Goal: Find specific page/section: Find specific page/section

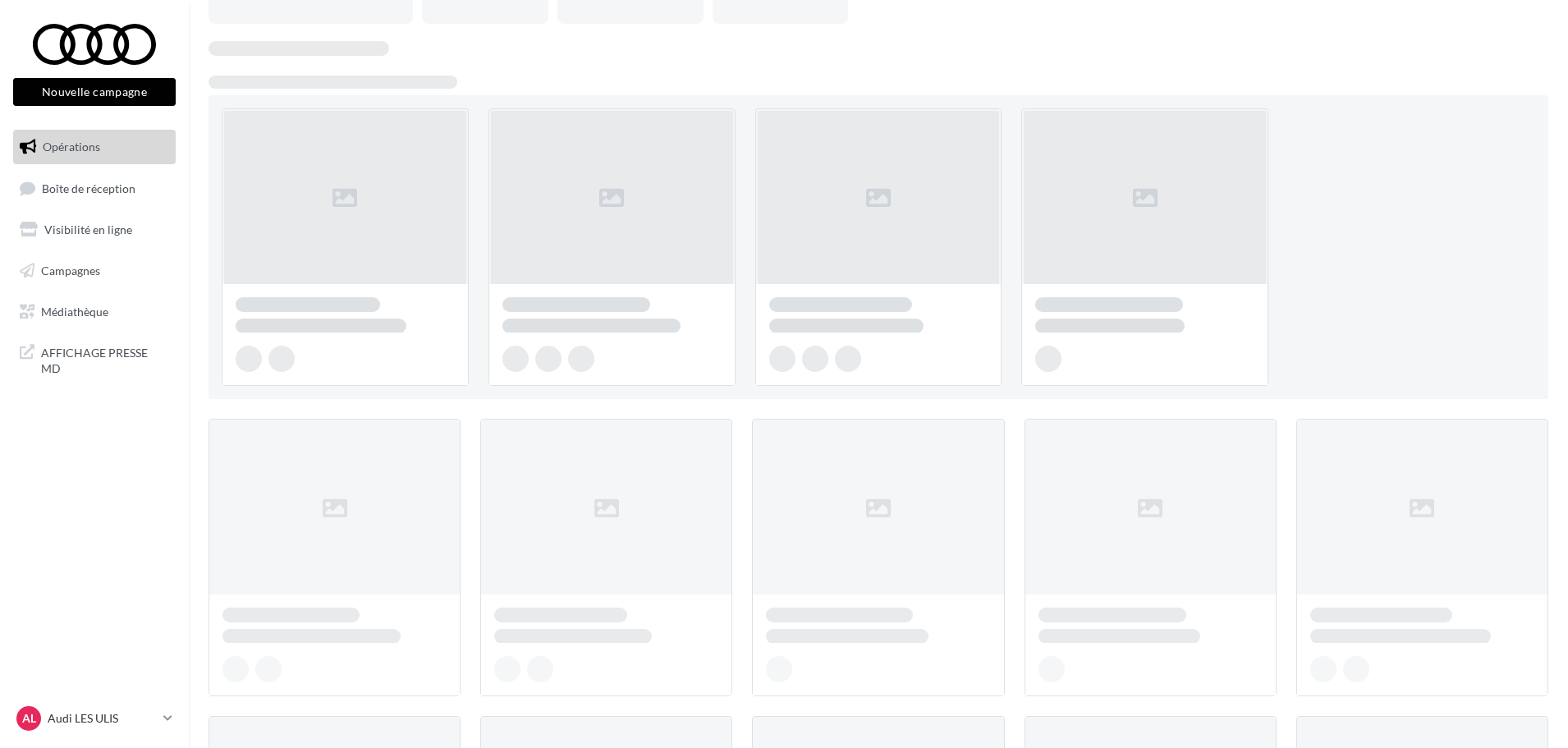
scroll to position [82, 0]
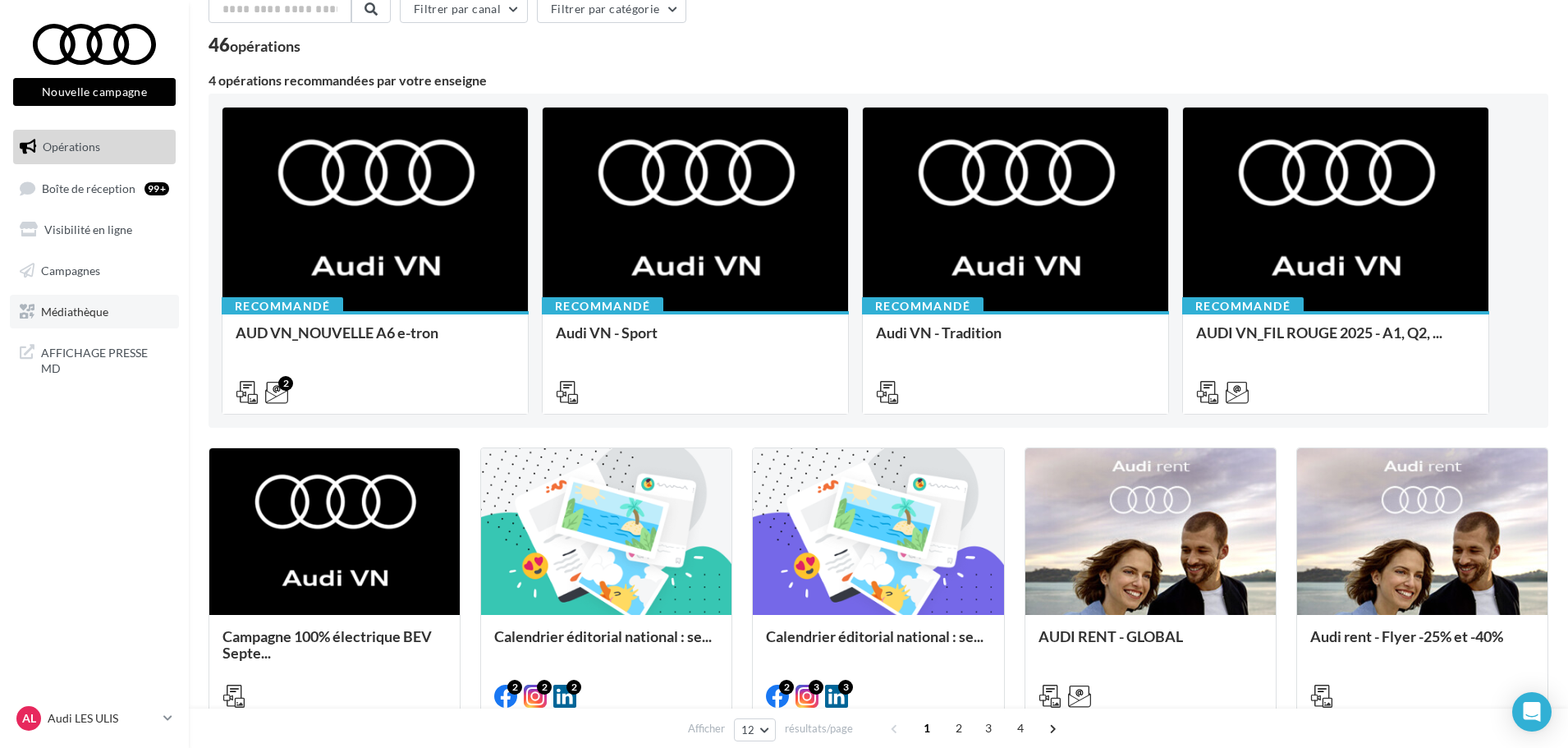
click at [48, 302] on link "Médiathèque" at bounding box center [94, 312] width 169 height 35
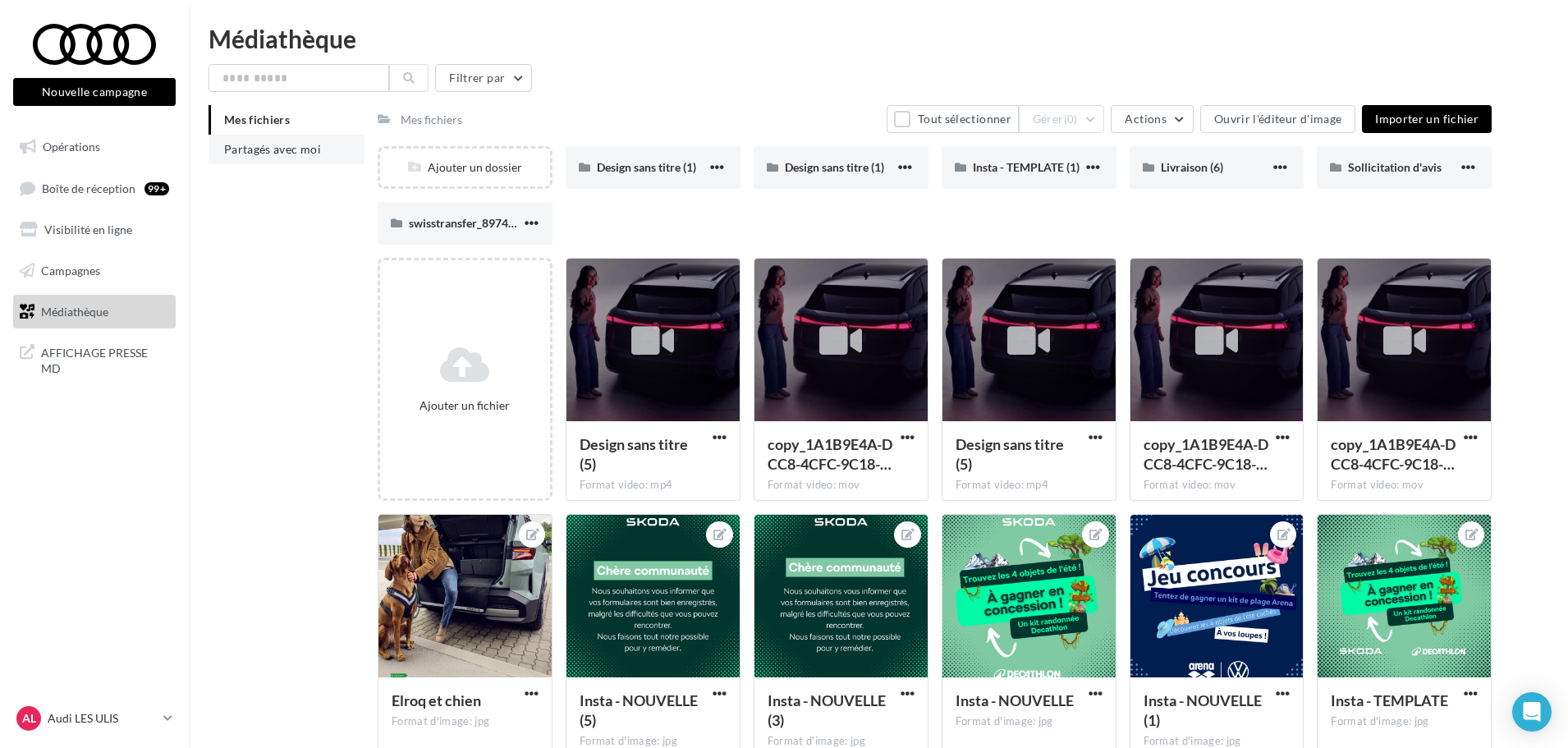
click at [316, 152] on span "Partagés avec moi" at bounding box center [272, 150] width 97 height 14
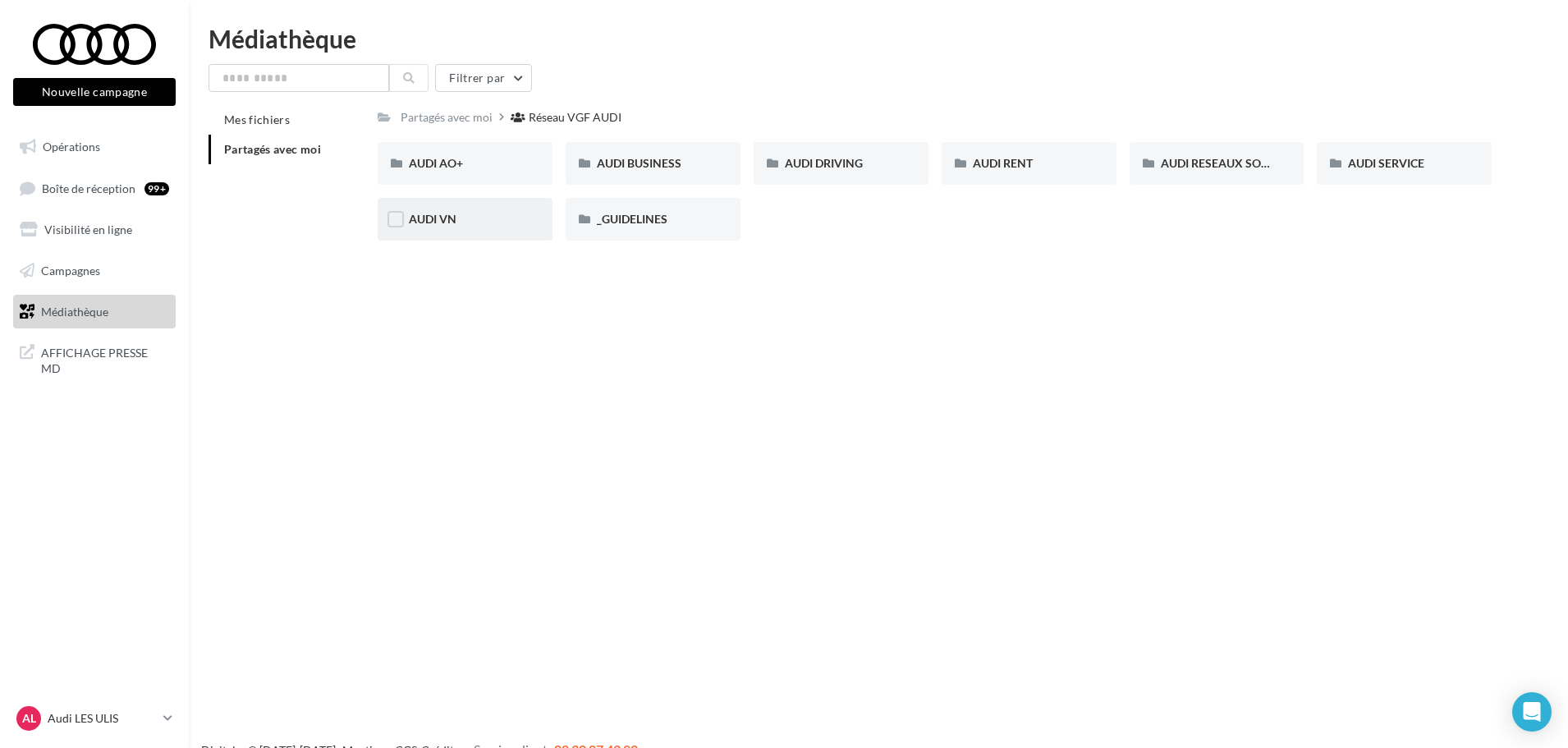
click at [466, 226] on div "AUDI VN" at bounding box center [465, 219] width 112 height 16
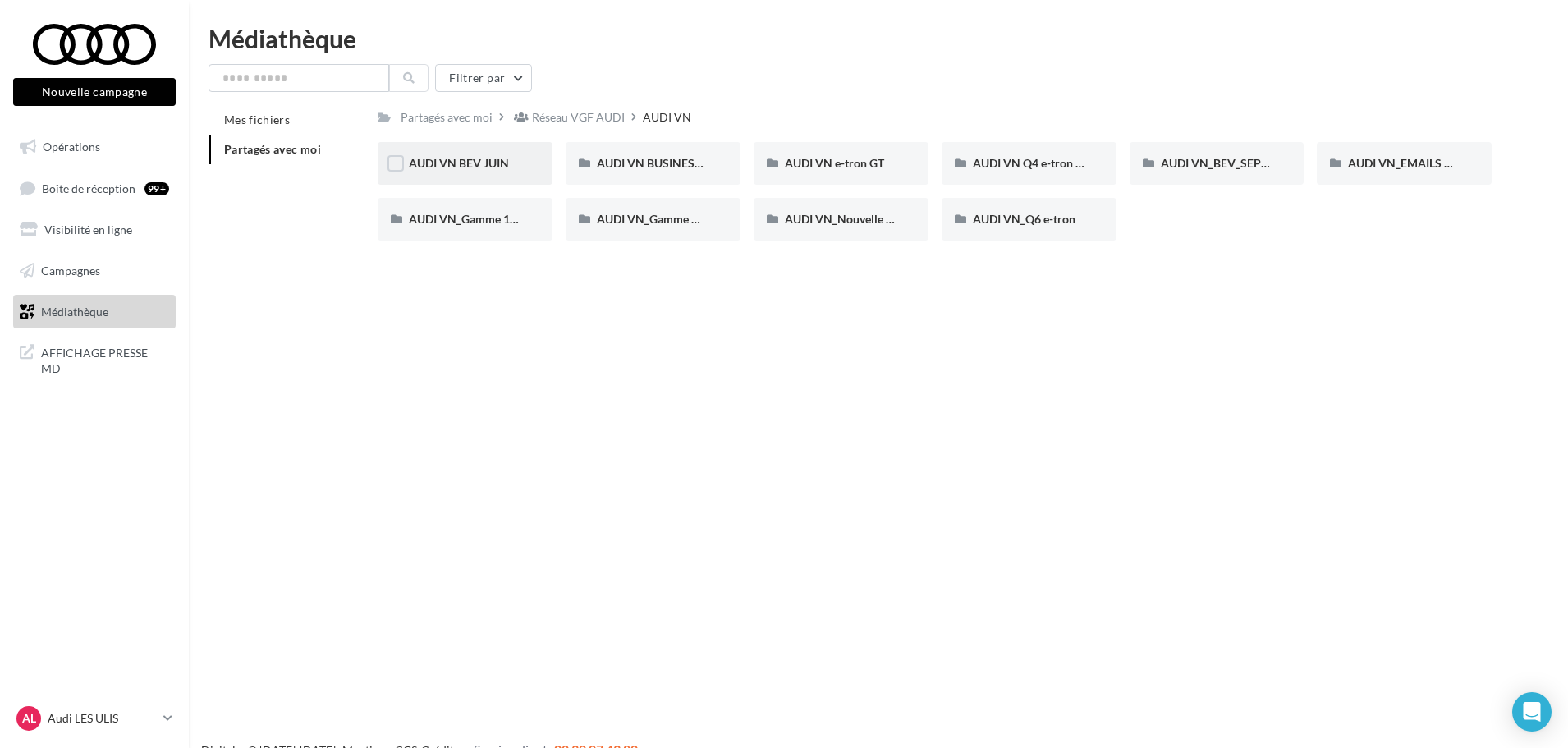
click at [510, 167] on div "AUDI VN BEV JUIN" at bounding box center [465, 163] width 112 height 16
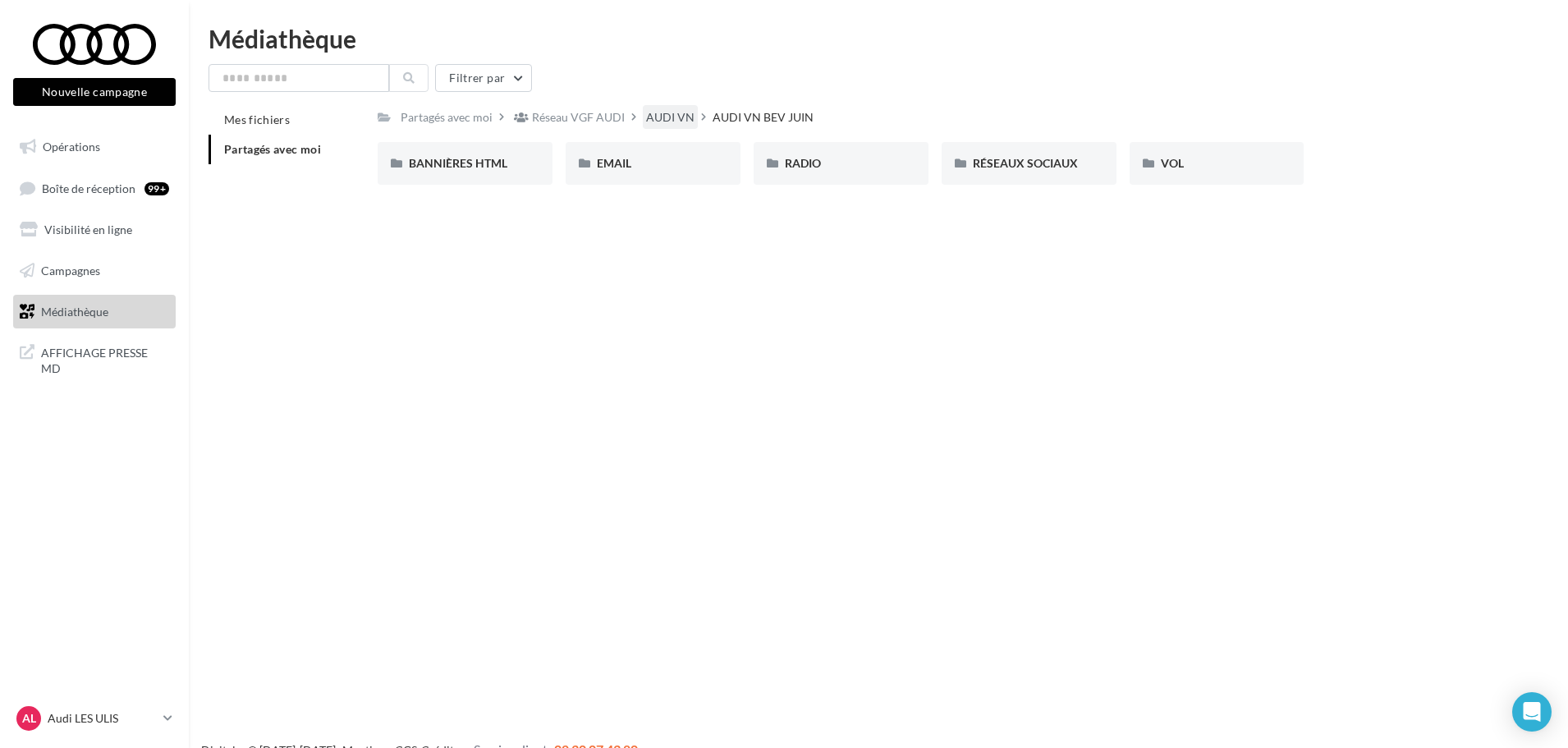
click at [666, 122] on div "AUDI VN" at bounding box center [670, 118] width 48 height 16
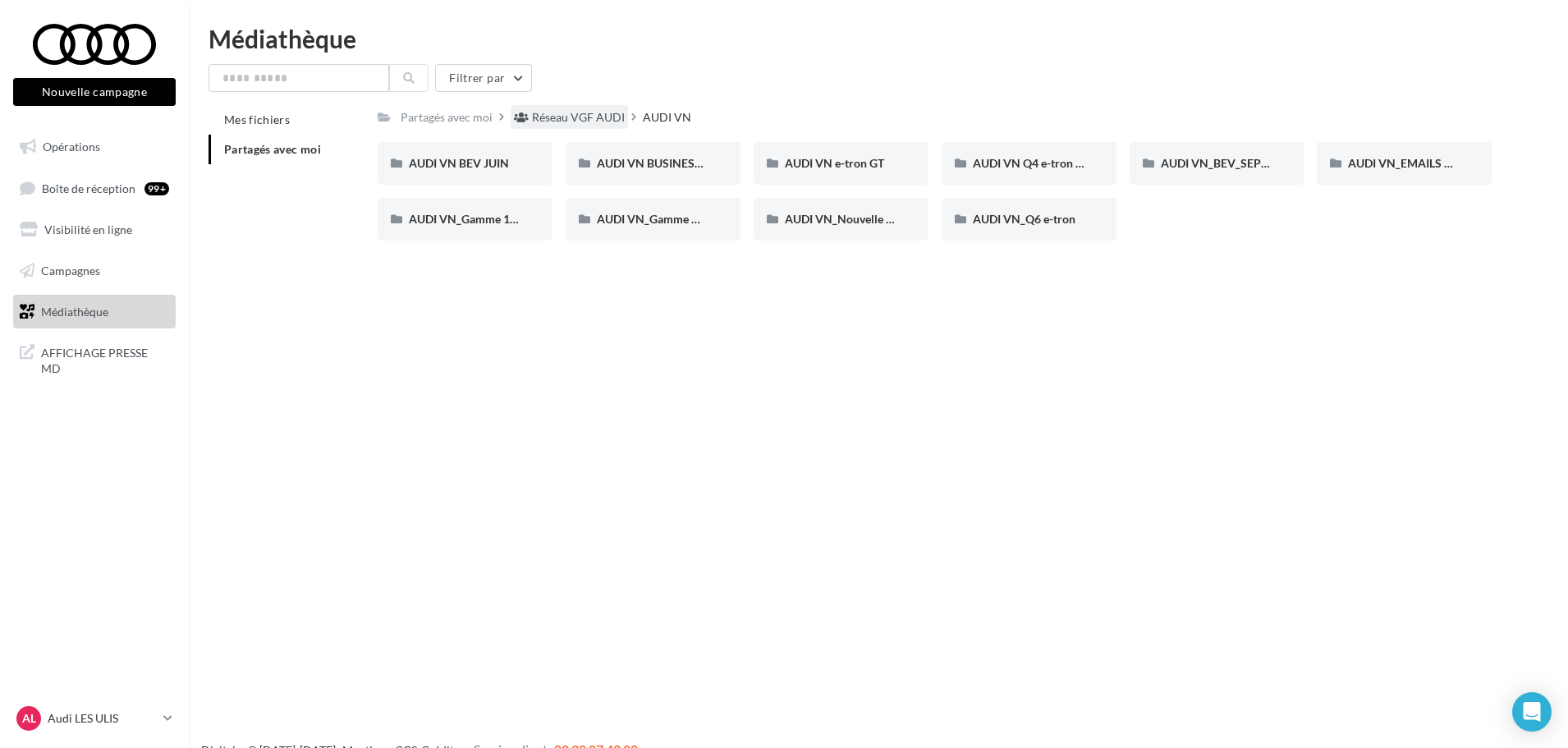
click at [577, 111] on div "Réseau VGF AUDI" at bounding box center [578, 118] width 93 height 16
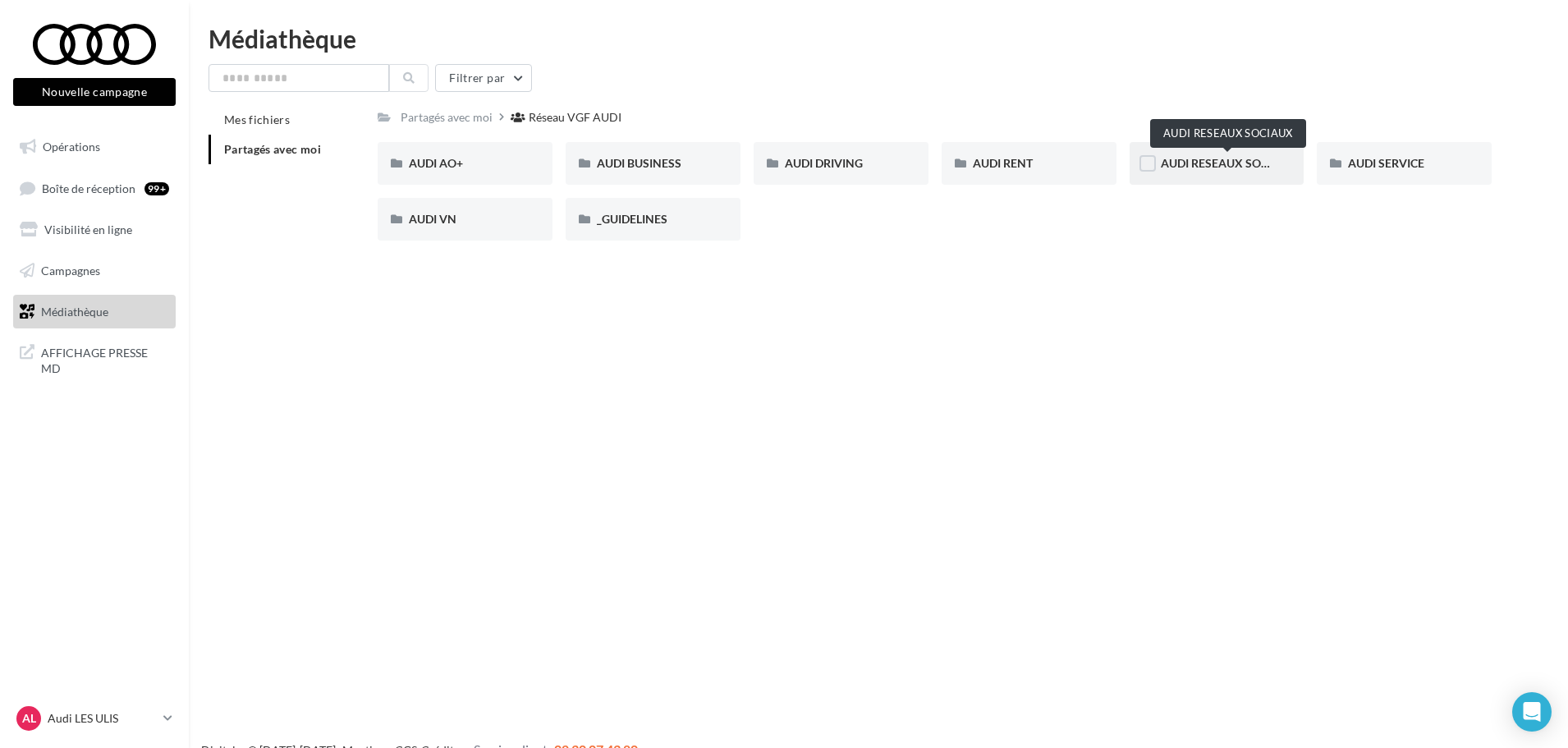
click at [1202, 165] on span "AUDI RESEAUX SOCIAUX" at bounding box center [1228, 163] width 135 height 14
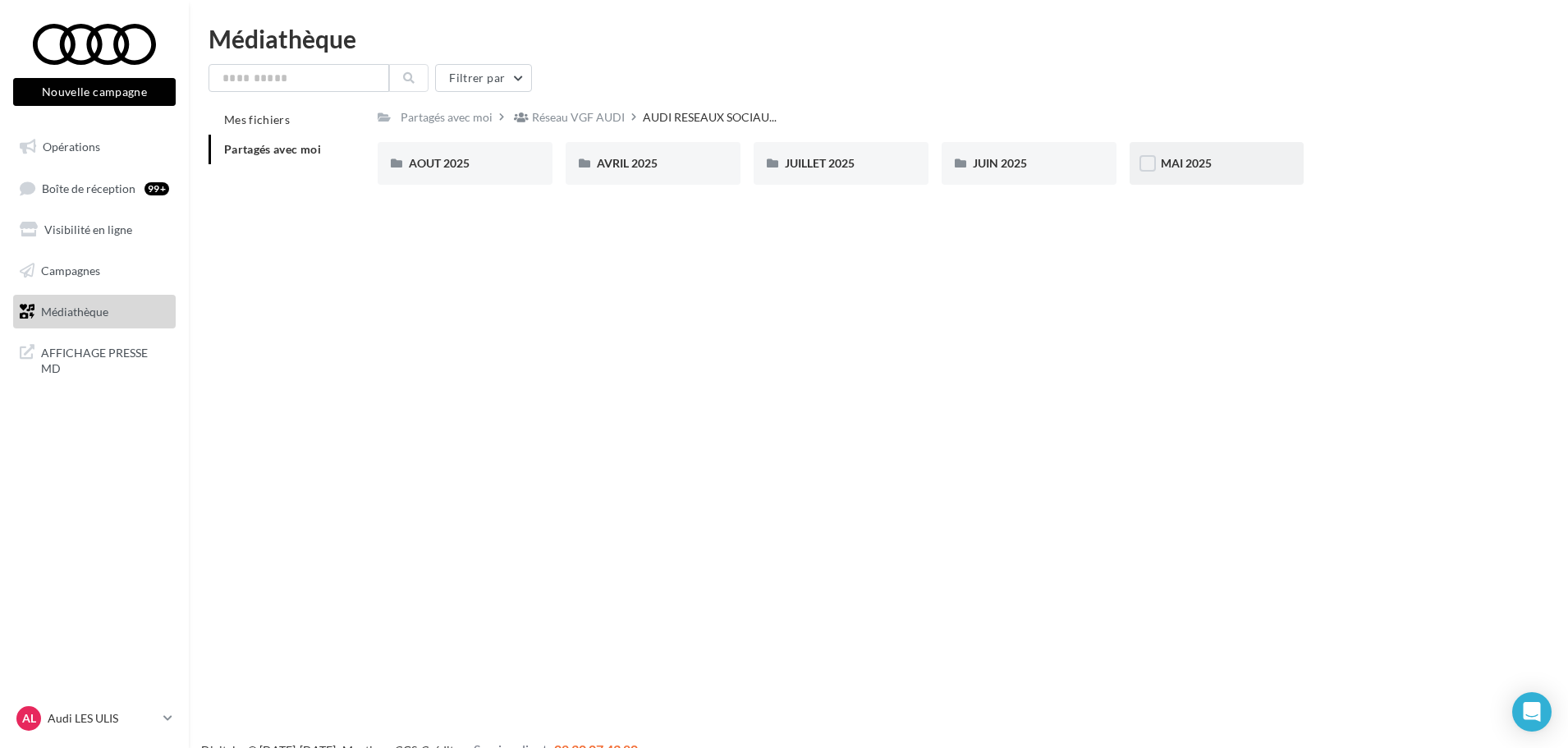
click at [1215, 175] on div "MAI 2025" at bounding box center [1216, 164] width 174 height 43
click at [751, 125] on span "AUDI RESEAUX SOCIAU..." at bounding box center [713, 118] width 133 height 16
click at [984, 163] on span "JUIN 2025" at bounding box center [999, 163] width 54 height 14
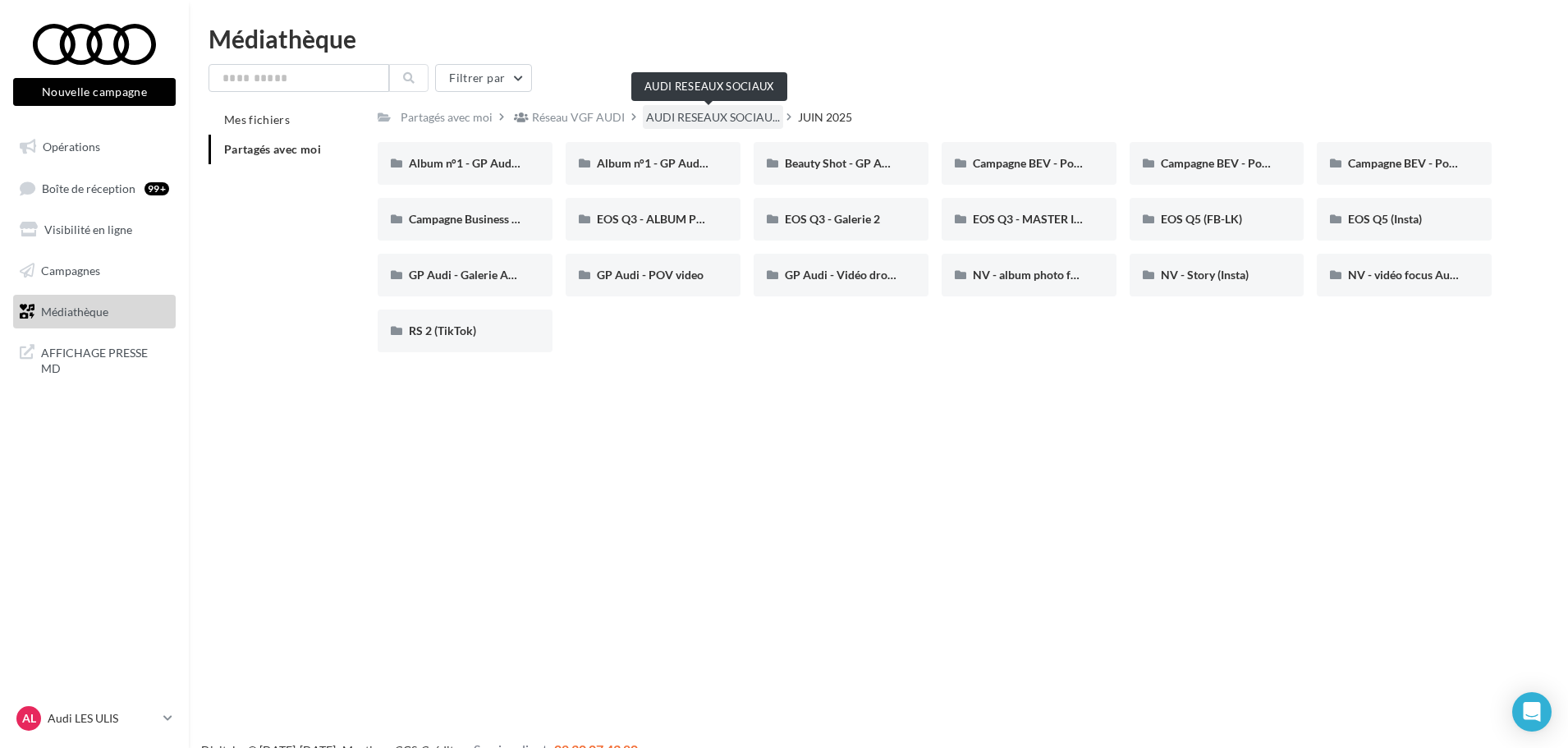
click at [655, 115] on span "AUDI RESEAUX SOCIAU..." at bounding box center [713, 118] width 133 height 16
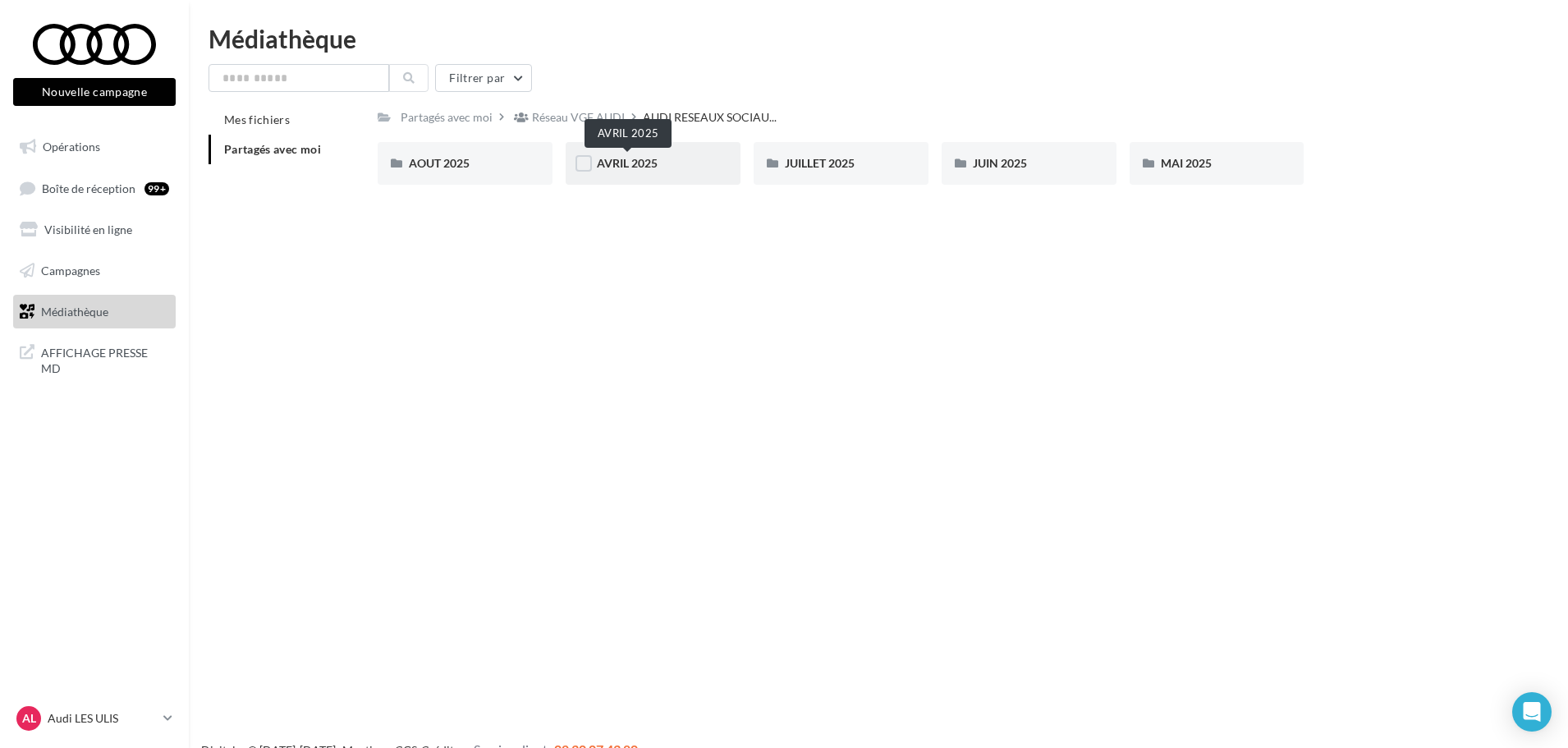
click at [639, 167] on span "AVRIL 2025" at bounding box center [627, 163] width 61 height 14
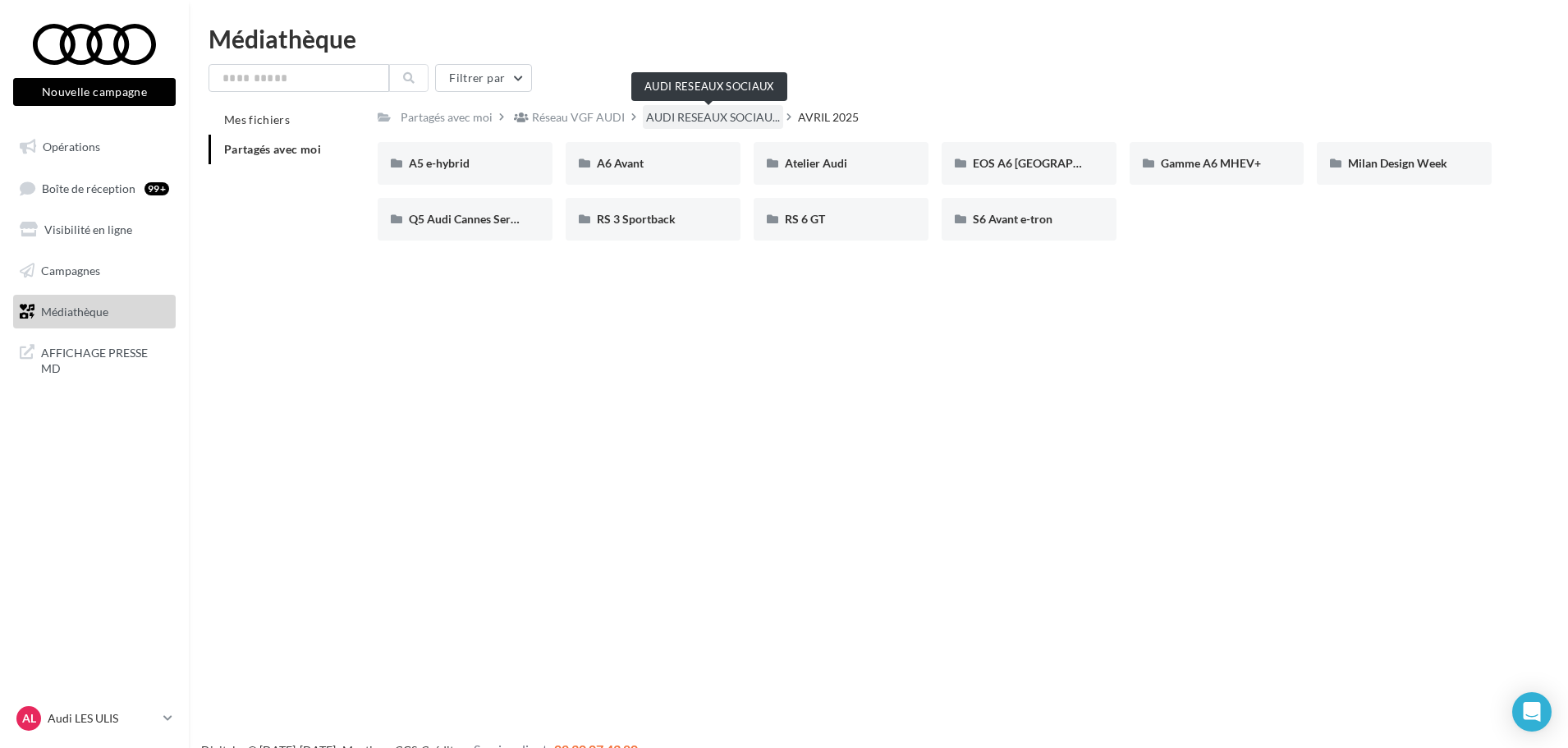
click at [659, 121] on span "AUDI RESEAUX SOCIAU..." at bounding box center [713, 118] width 133 height 16
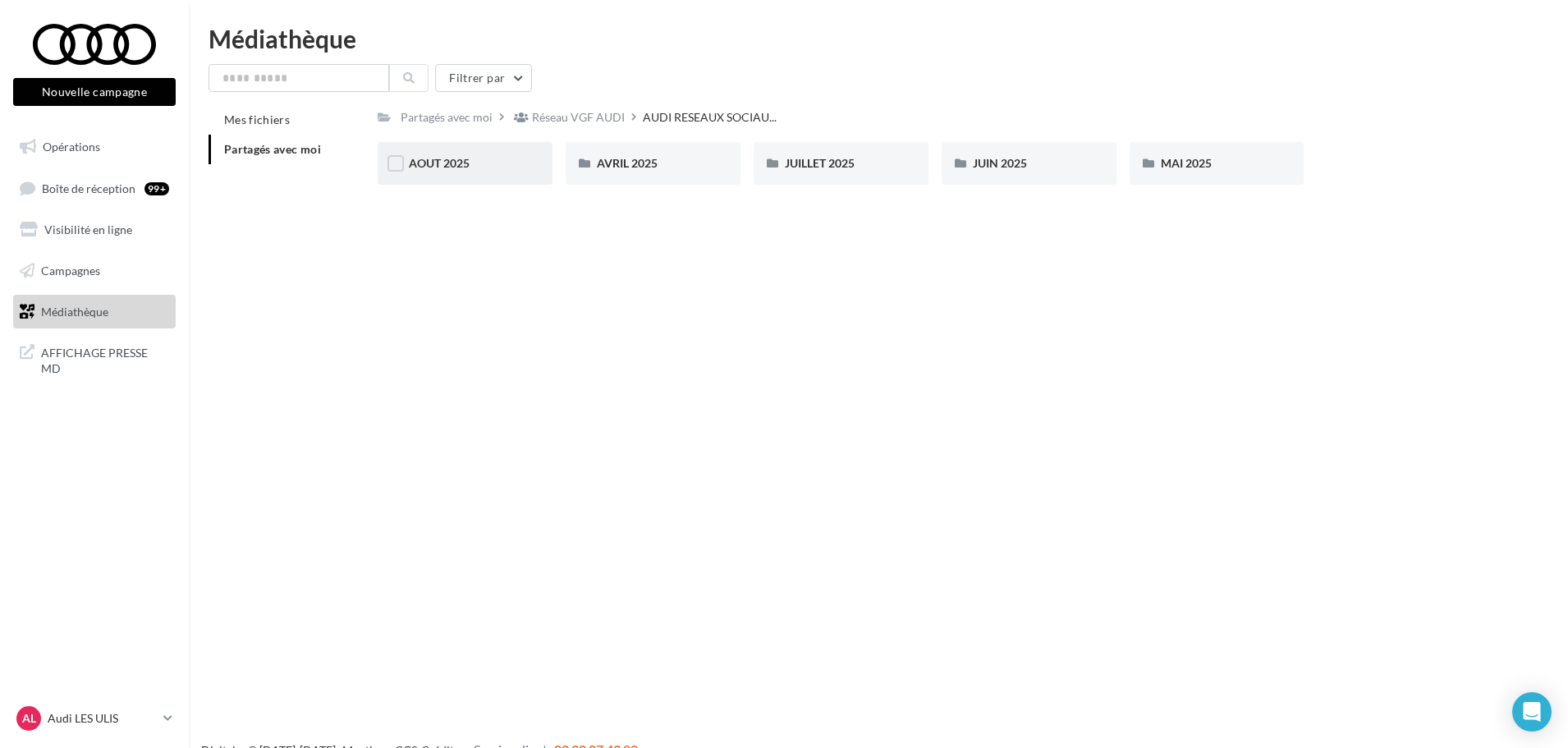
click at [508, 159] on div "AOUT 2025" at bounding box center [465, 163] width 112 height 16
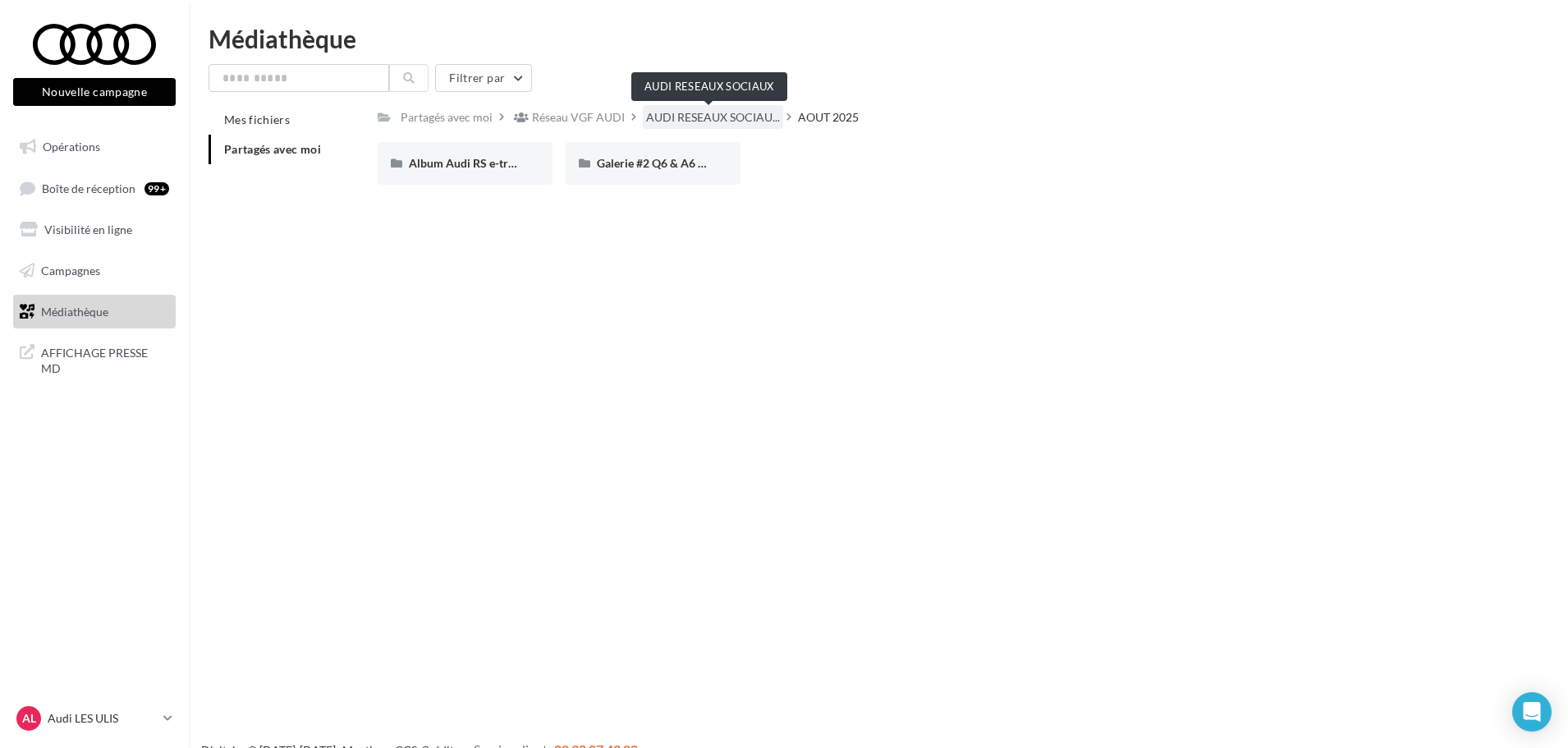
click at [750, 114] on span "AUDI RESEAUX SOCIAU..." at bounding box center [713, 118] width 133 height 16
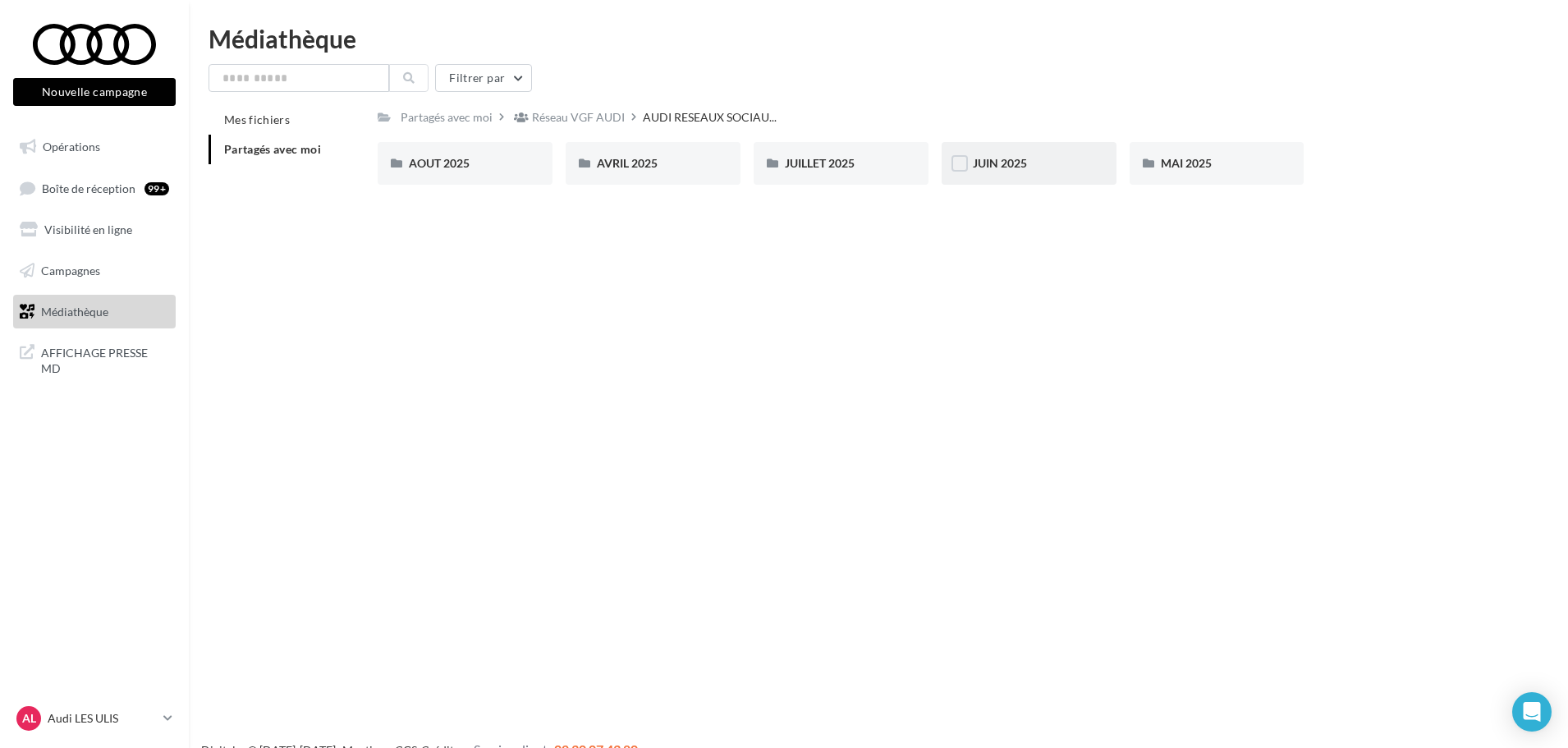
click at [1023, 166] on span "JUIN 2025" at bounding box center [999, 163] width 54 height 14
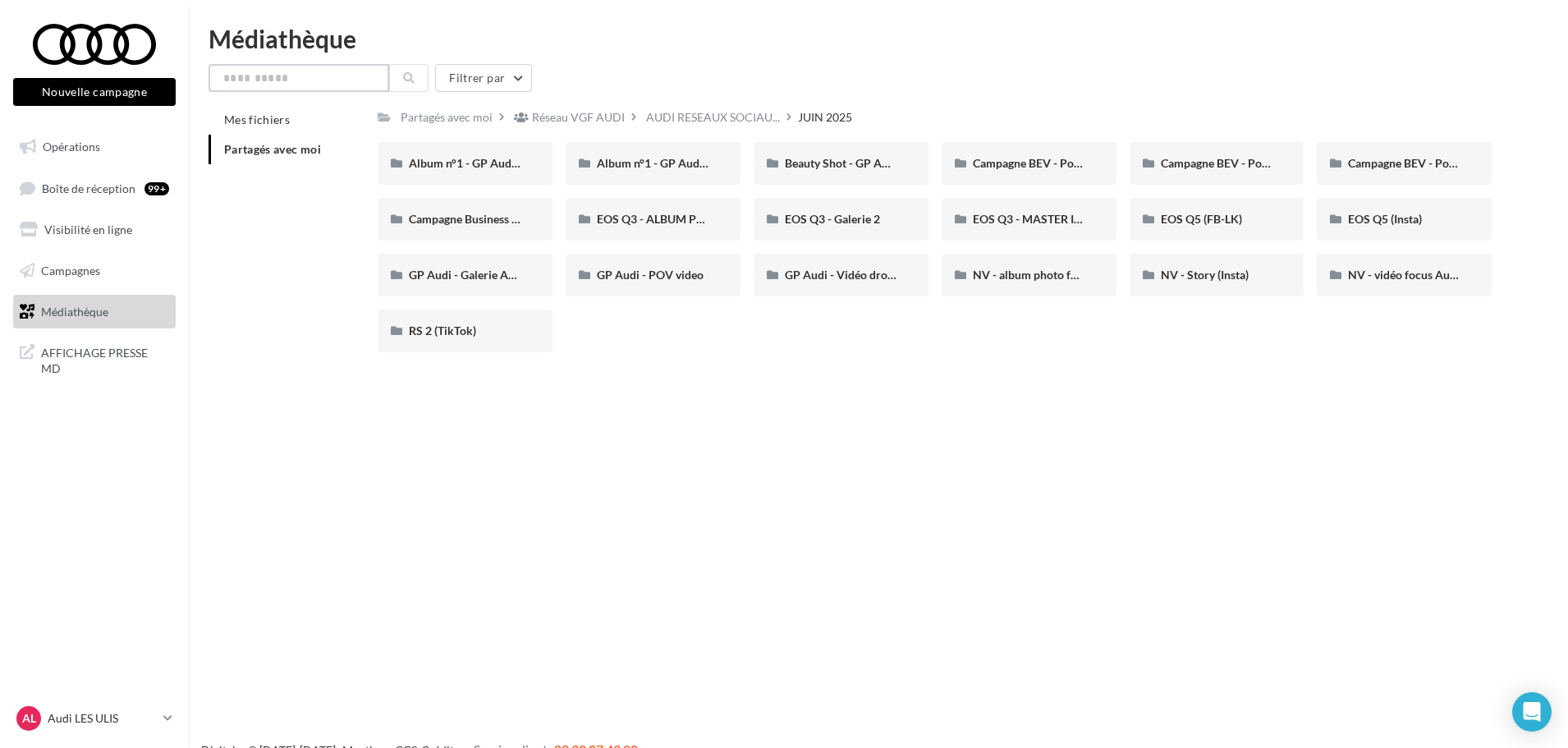
click at [310, 71] on input "text" at bounding box center [298, 77] width 181 height 28
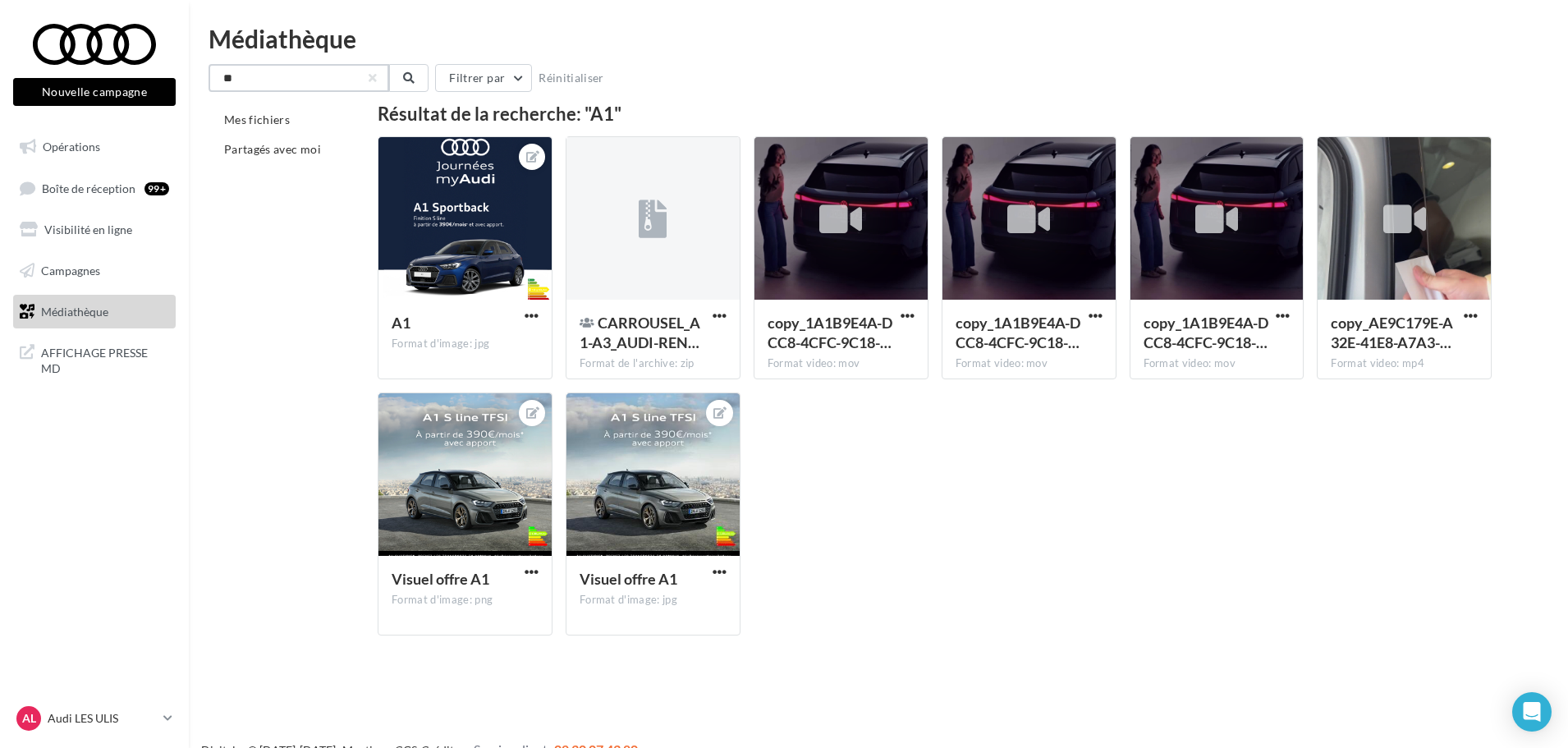
type input "**"
click at [522, 62] on div "Médiathèque ** Filtrer par Réinitialiser Mes fichiers Partagés avec moi Résulta…" at bounding box center [878, 337] width 1379 height 622
click at [511, 71] on button "Filtrer par" at bounding box center [483, 77] width 97 height 28
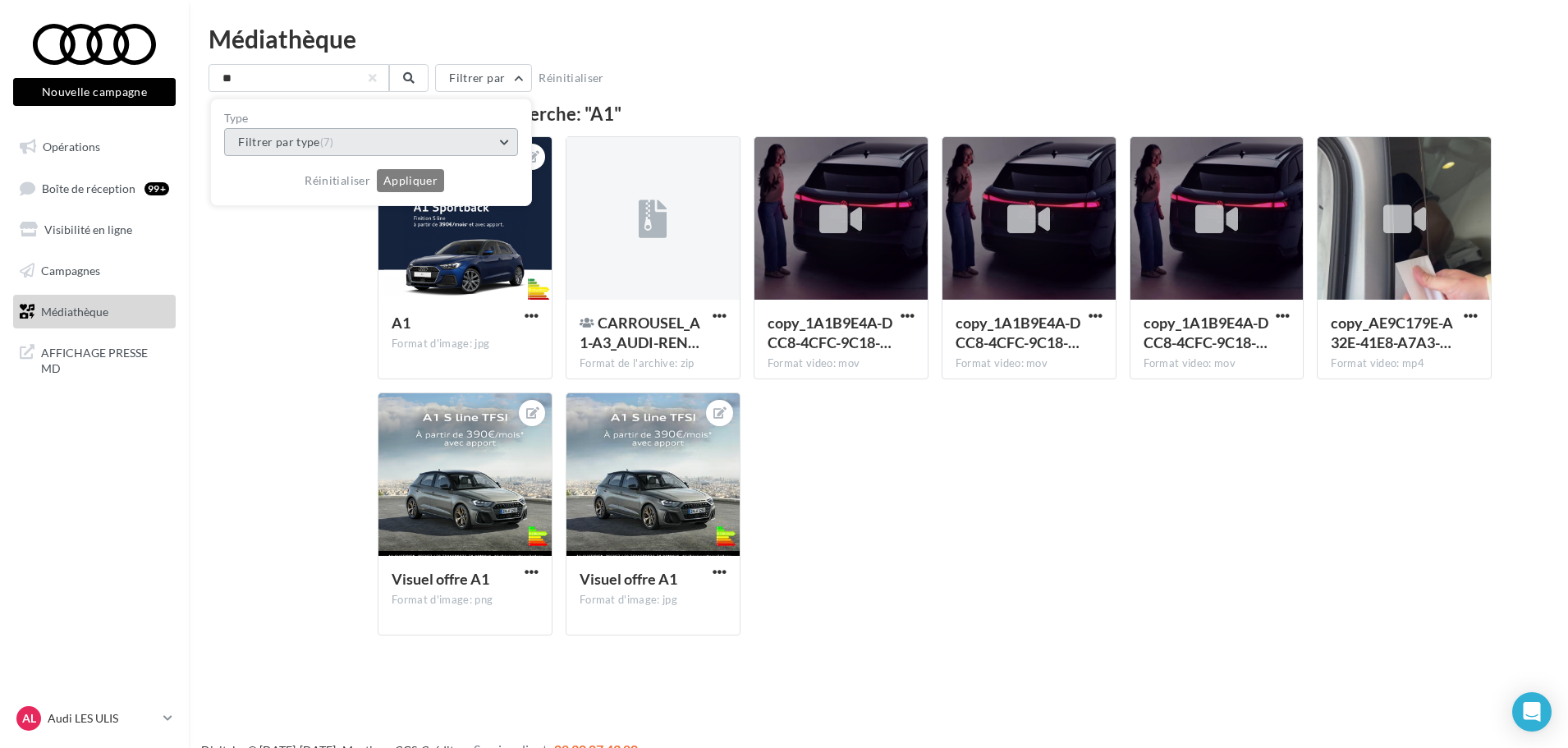
click at [411, 133] on button "Filtrer par type (7)" at bounding box center [371, 142] width 294 height 28
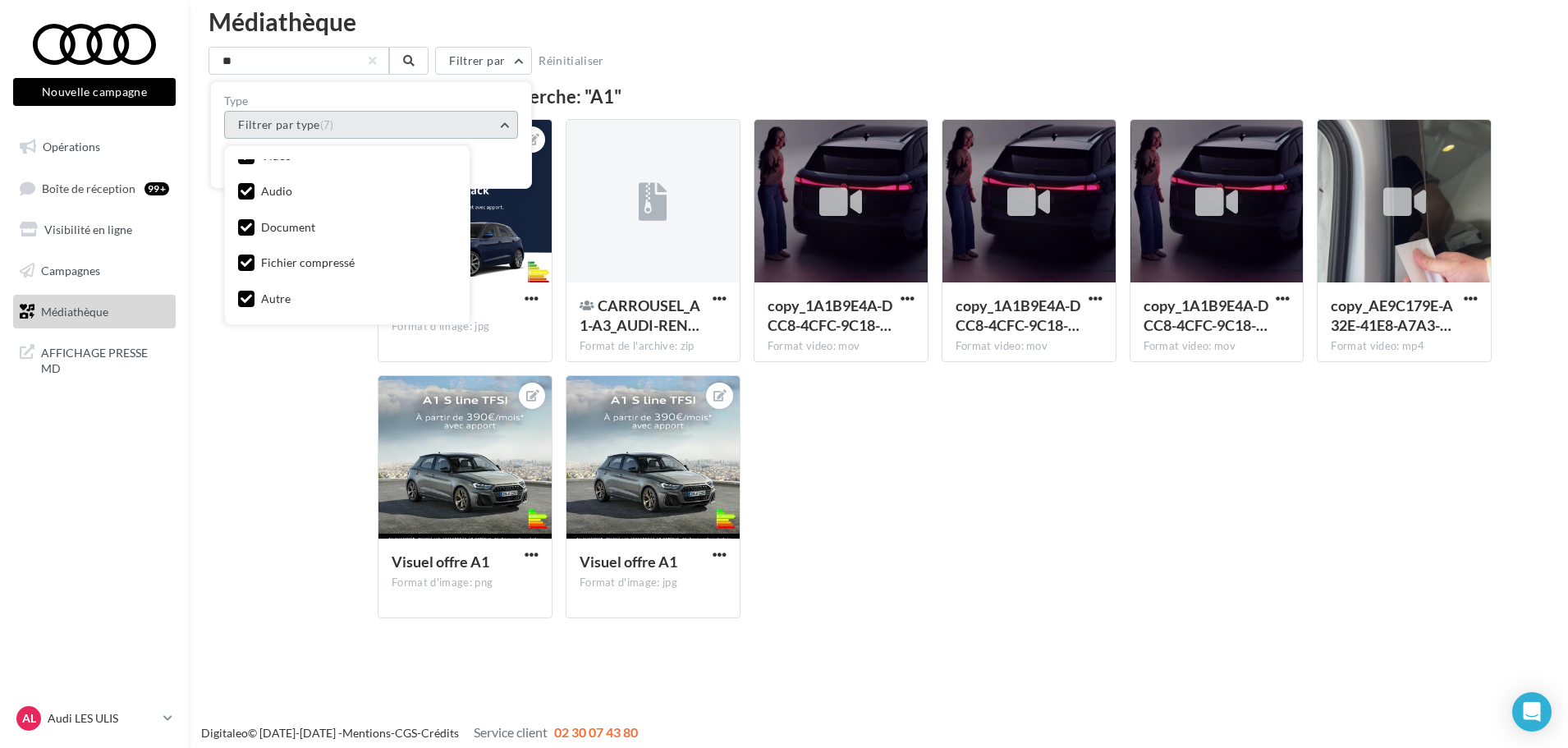
scroll to position [27, 0]
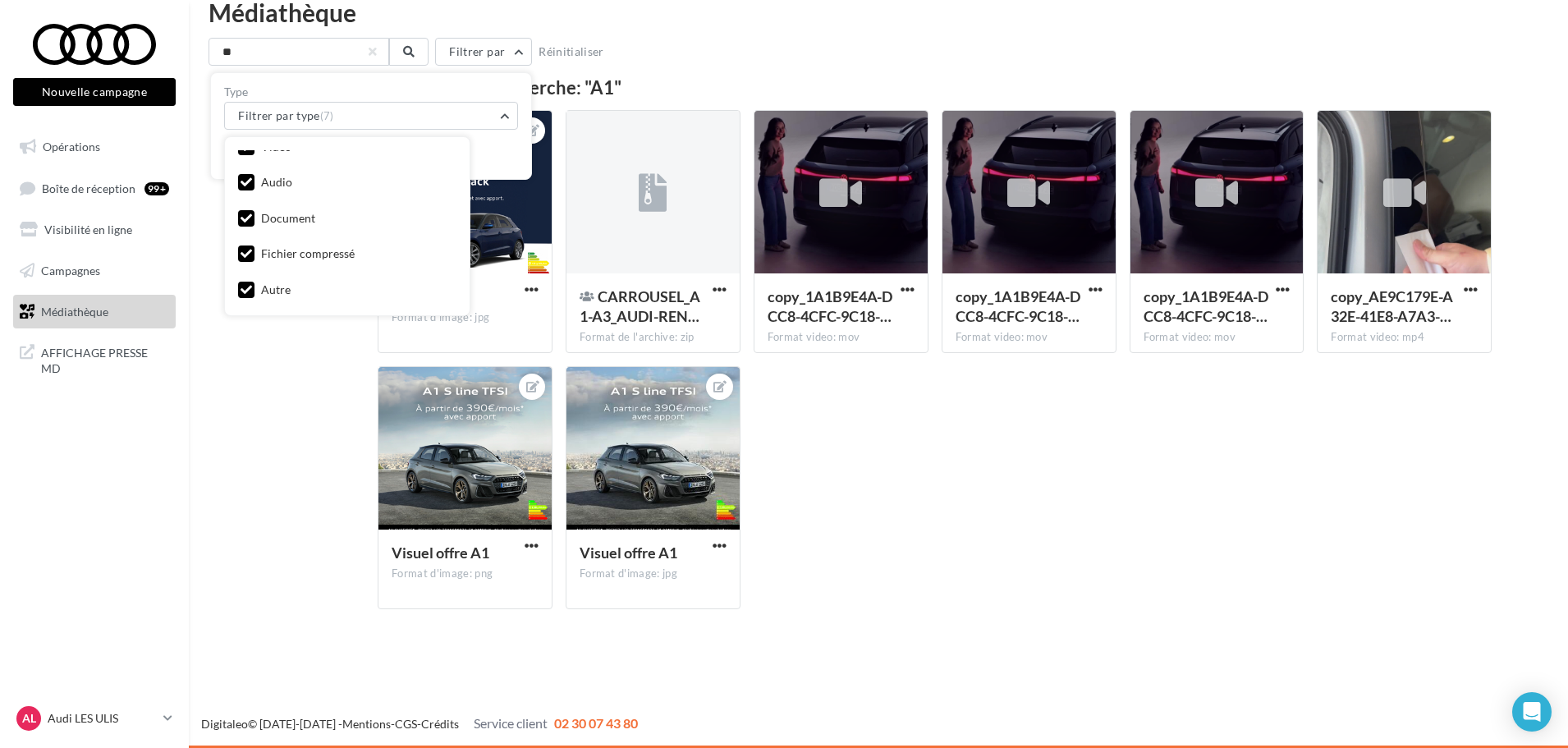
click at [293, 381] on div "Mes fichiers Partagés avec moi Résultat de la recherche: "A1" A1 Format d'image…" at bounding box center [885, 351] width 1353 height 544
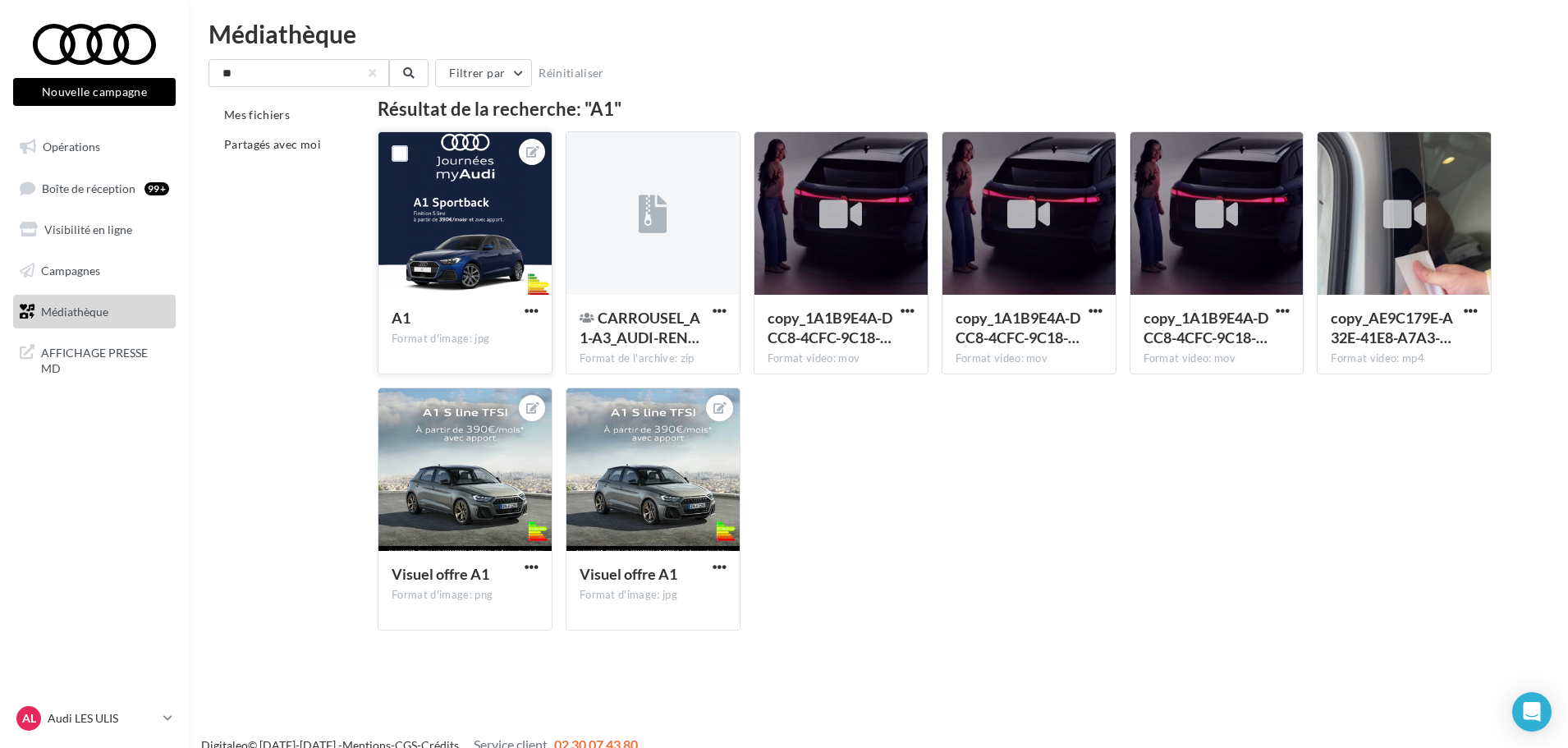
scroll to position [0, 0]
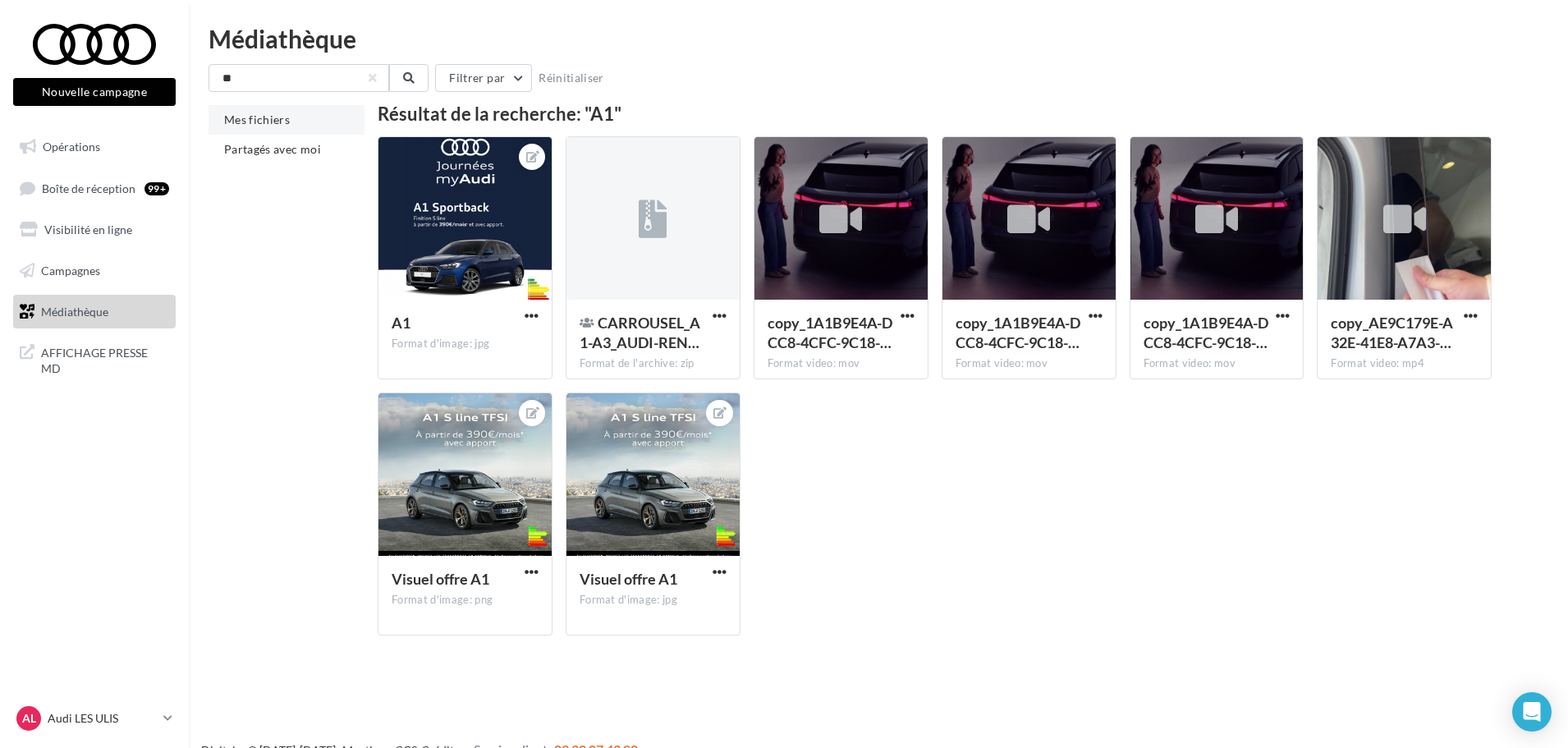
click at [270, 124] on span "Mes fichiers" at bounding box center [257, 119] width 66 height 14
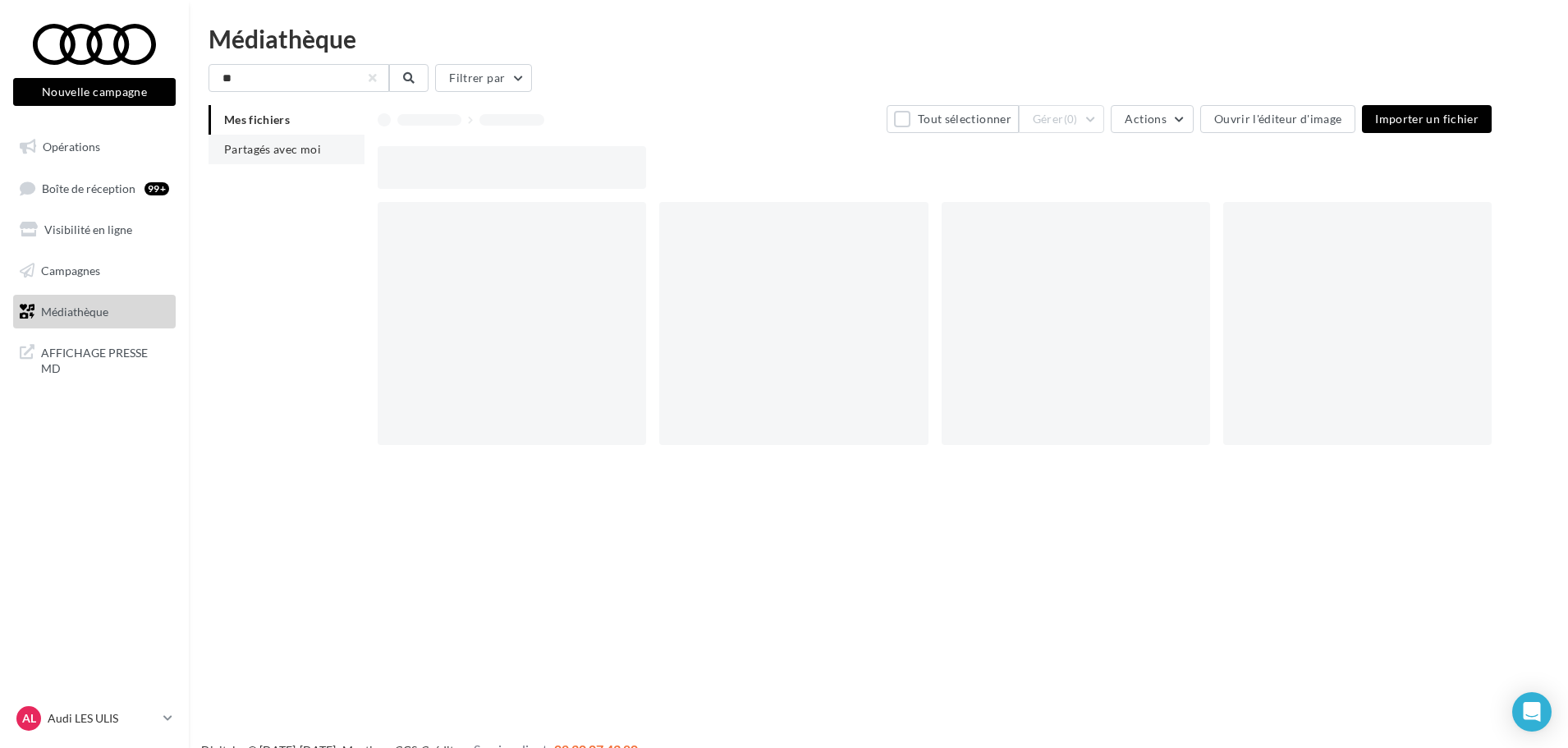
click at [270, 146] on span "Partagés avec moi" at bounding box center [272, 150] width 97 height 14
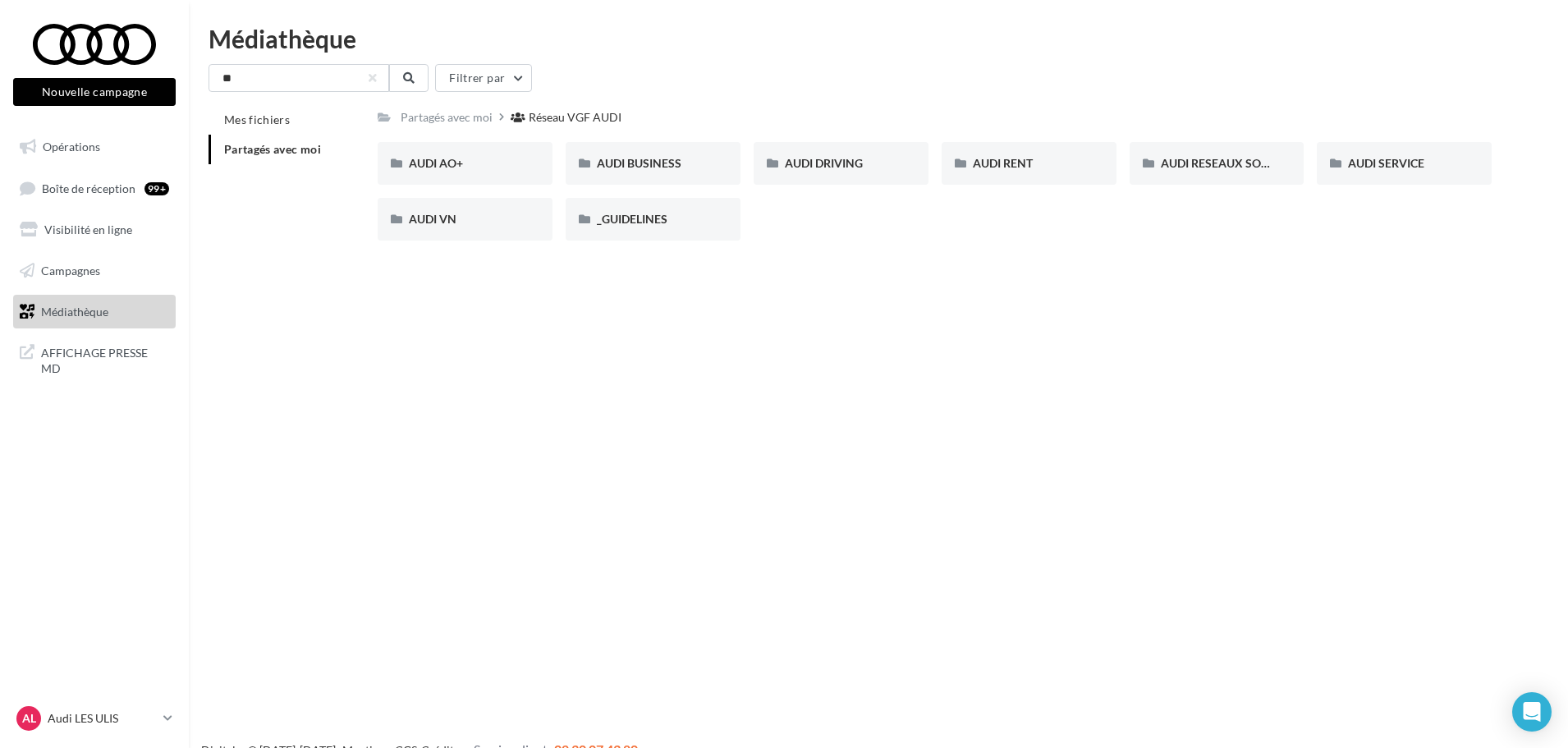
click at [272, 154] on span "Partagés avec moi" at bounding box center [272, 150] width 97 height 14
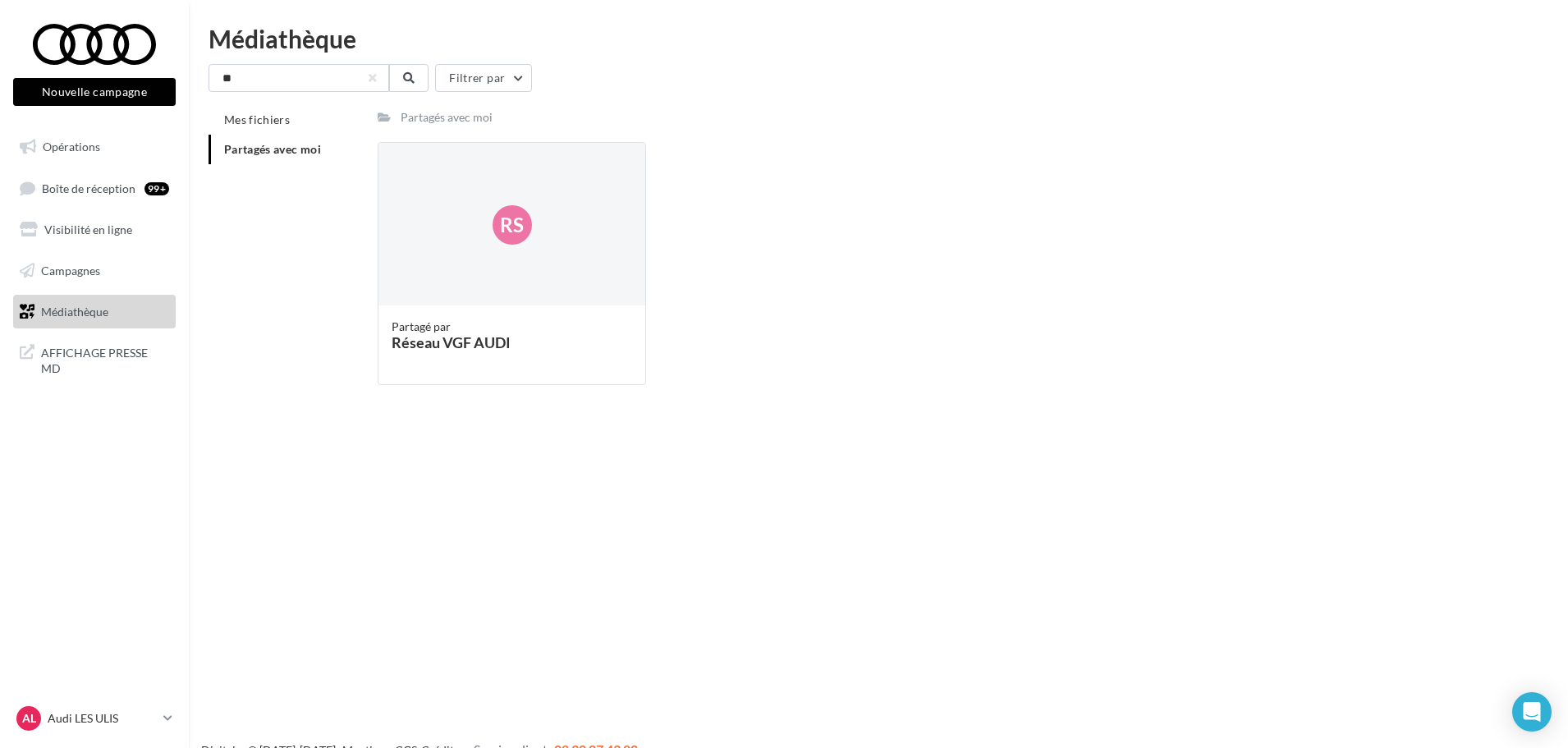
click at [296, 148] on span "Partagés avec moi" at bounding box center [272, 150] width 97 height 14
click at [122, 357] on span "AFFICHAGE PRESSE MD" at bounding box center [105, 360] width 128 height 36
